Goal: Task Accomplishment & Management: Complete application form

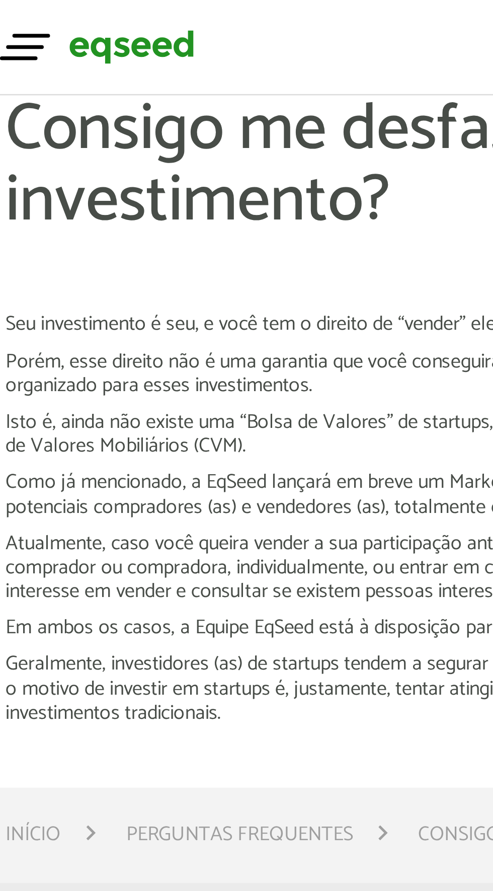
click at [55, 14] on span "button" at bounding box center [58, 15] width 15 height 2
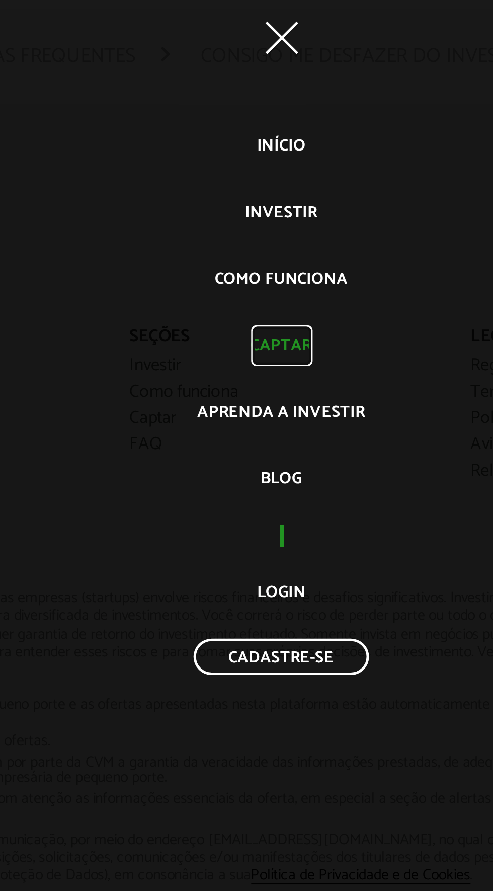
click at [257, 459] on link "Captar" at bounding box center [246, 451] width 25 height 17
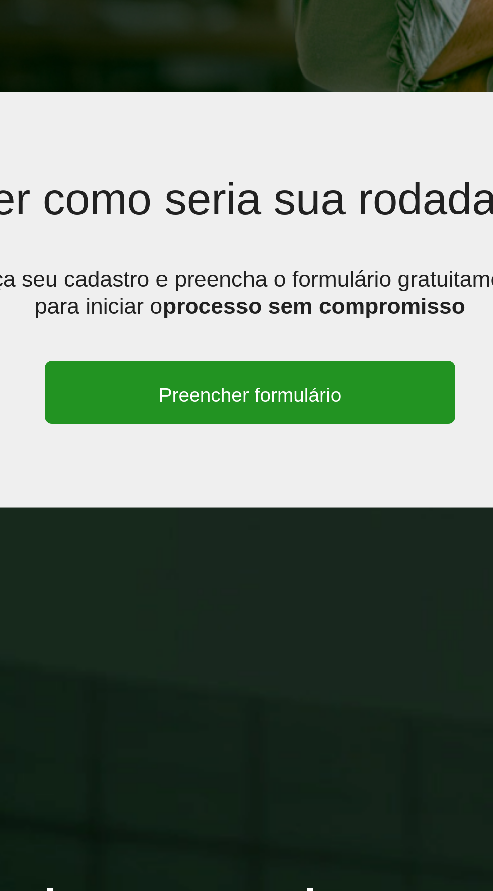
click at [272, 354] on link "Preencher formulário" at bounding box center [247, 355] width 148 height 23
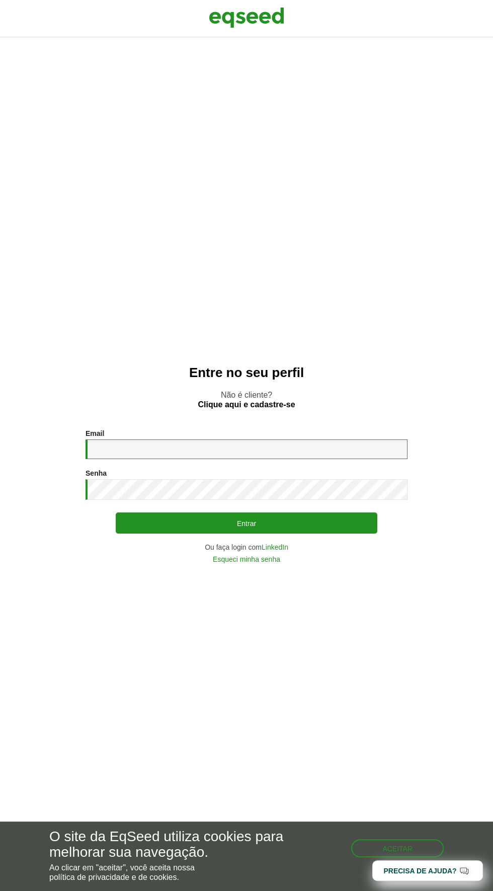
click at [171, 459] on input "Email *" at bounding box center [247, 449] width 322 height 20
type input "**********"
click at [116, 512] on button "Entrar" at bounding box center [247, 522] width 262 height 21
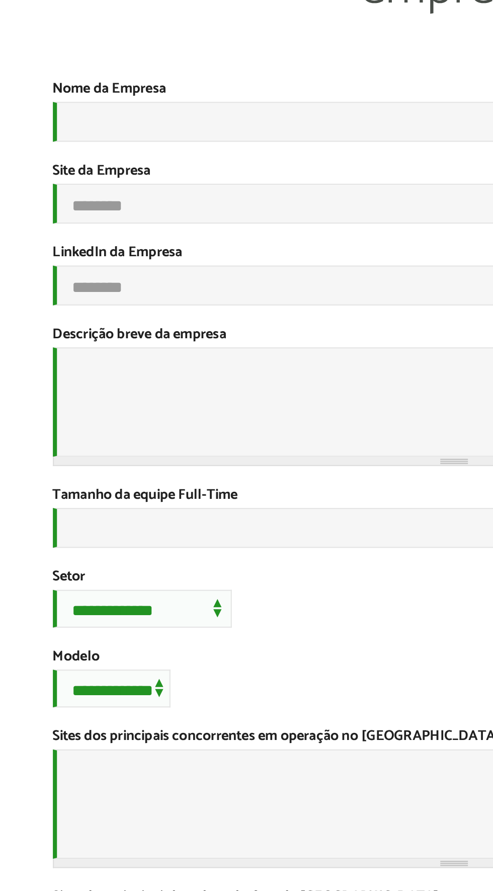
scroll to position [31, 0]
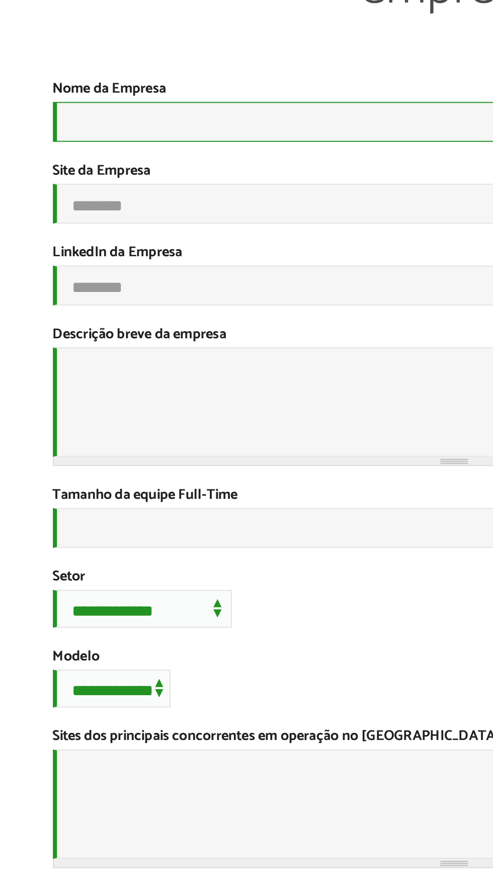
click at [125, 140] on input "Nome da Empresa *" at bounding box center [247, 142] width 396 height 20
type input "*"
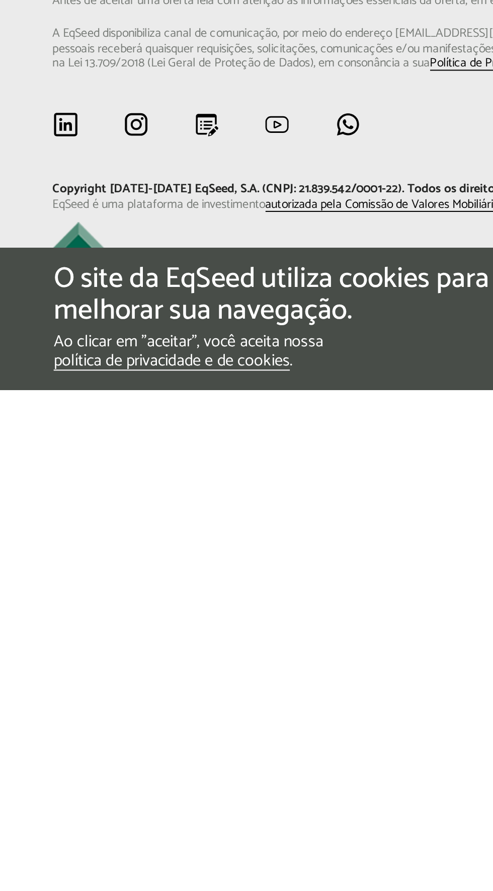
click at [208, 754] on div "Qualquer investimento em pequenas empresas (startups) envolve riscos financeiro…" at bounding box center [246, 684] width 411 height 139
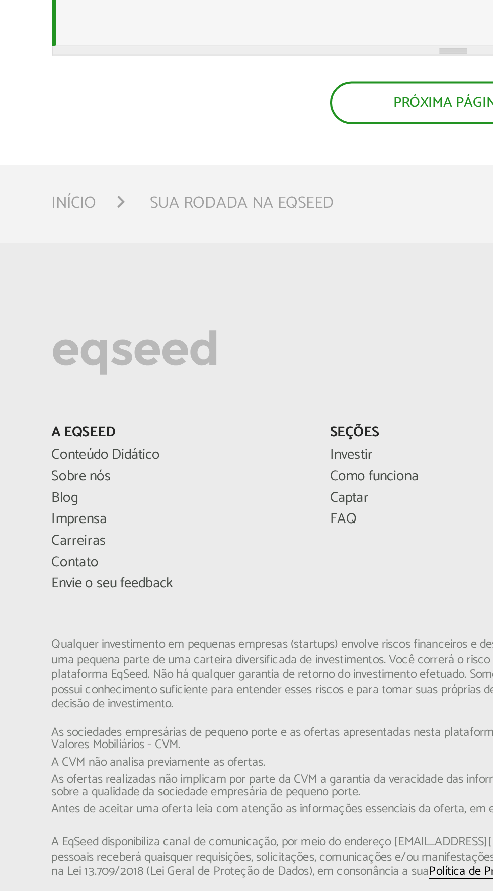
scroll to position [464, 0]
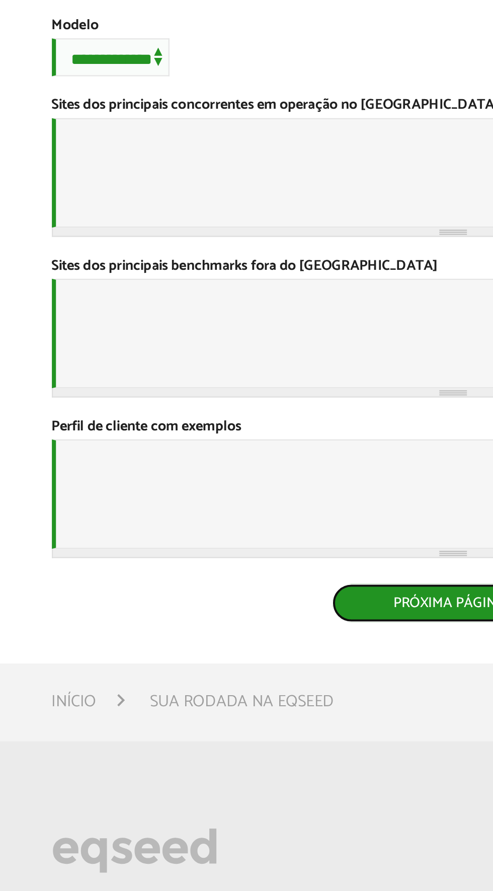
click at [234, 362] on button "Próxima Página >" at bounding box center [247, 352] width 120 height 19
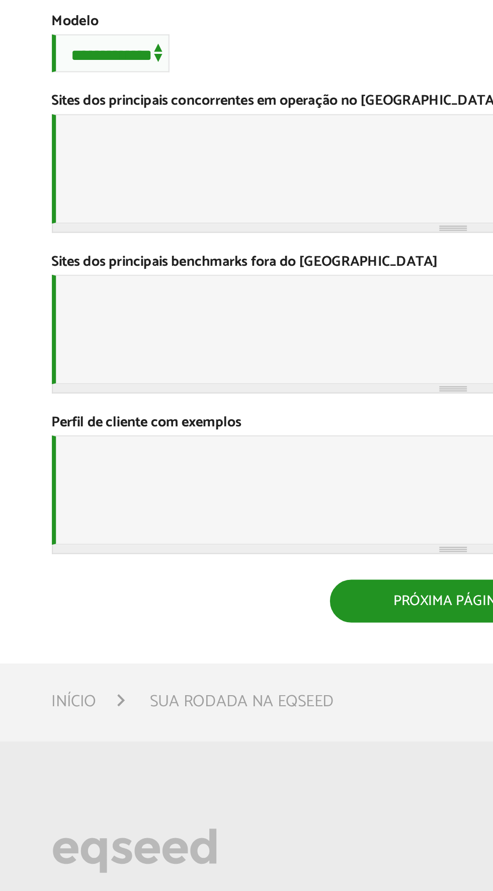
scroll to position [163, 0]
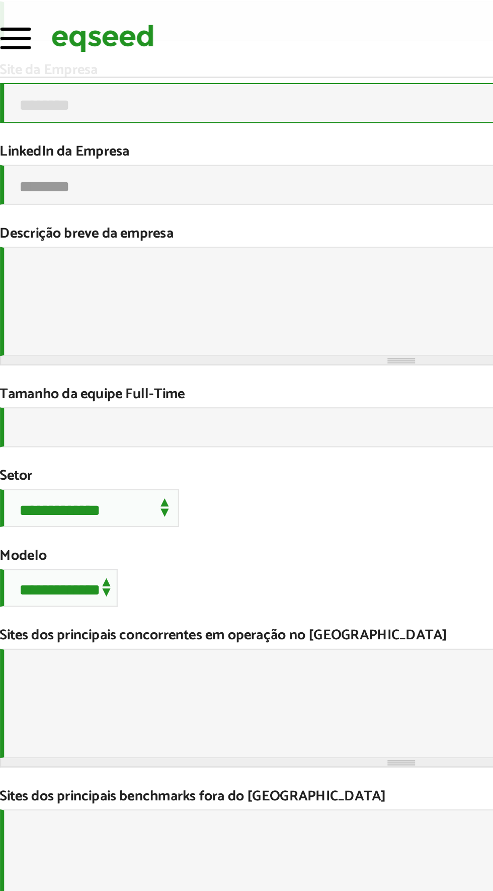
click at [199, 46] on input "Site da Empresa" at bounding box center [247, 51] width 396 height 20
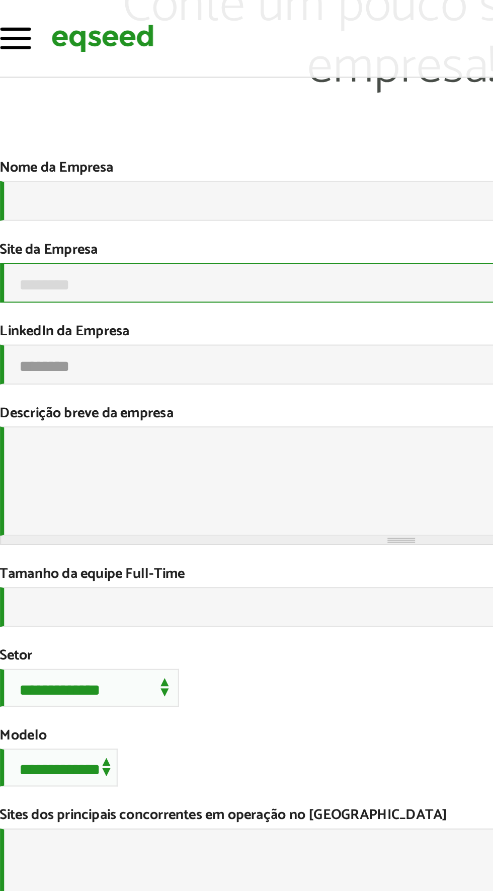
scroll to position [73, 0]
